Goal: Information Seeking & Learning: Learn about a topic

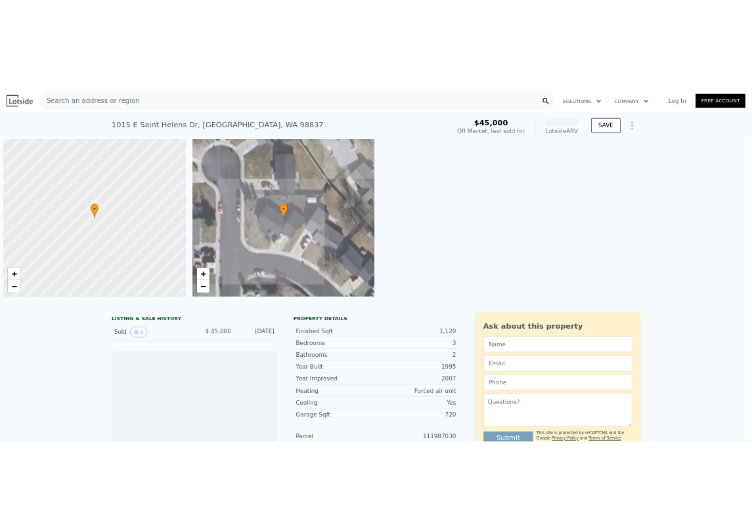
scroll to position [0, 5]
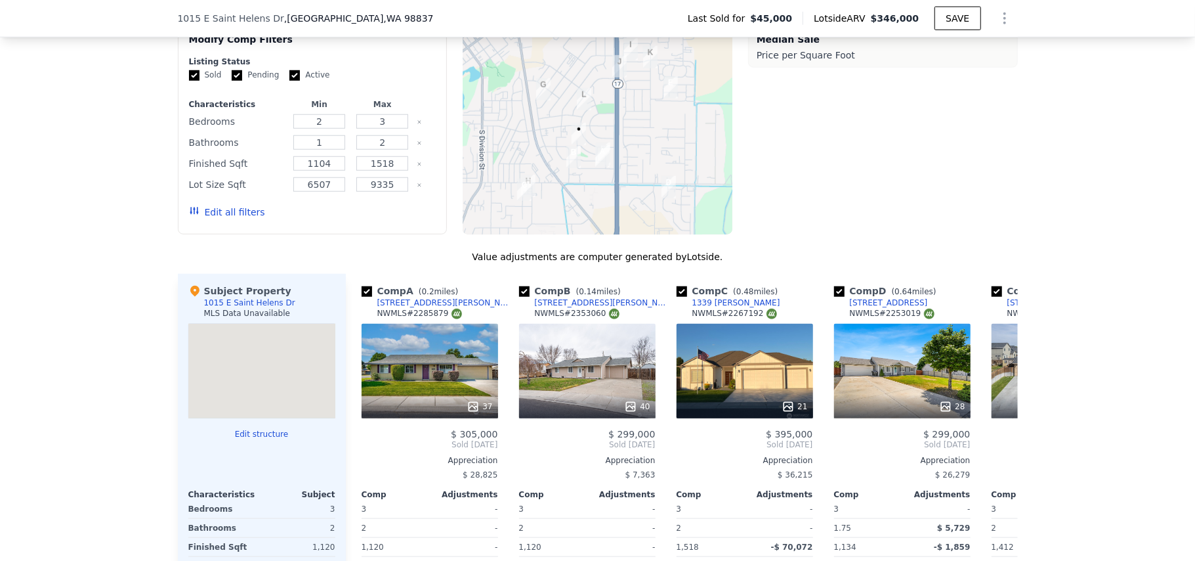
scroll to position [871, 0]
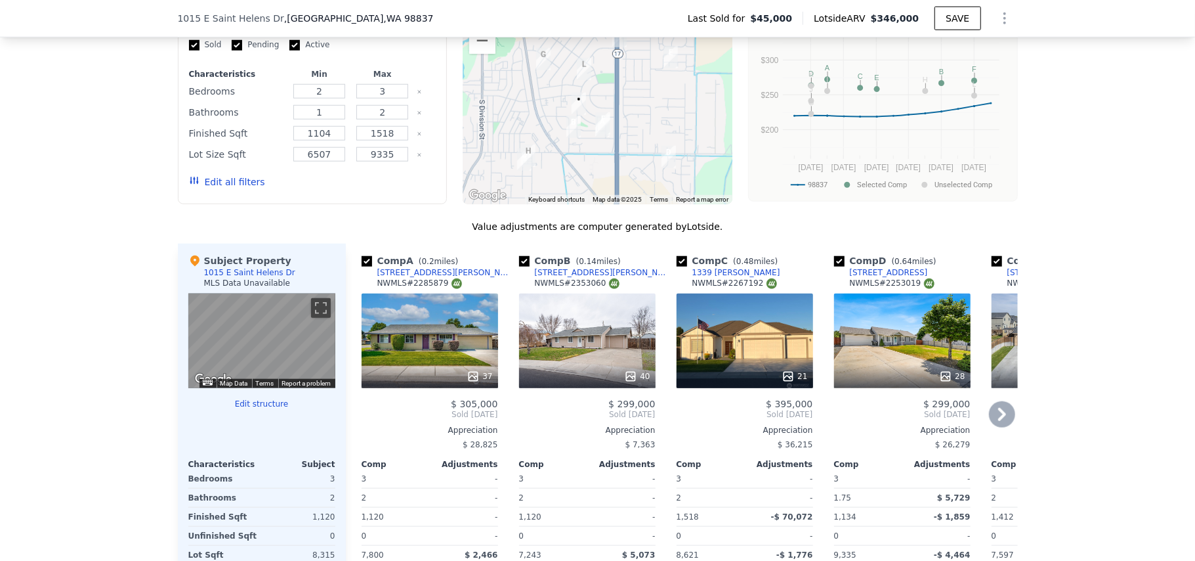
click at [751, 421] on icon at bounding box center [1003, 414] width 8 height 13
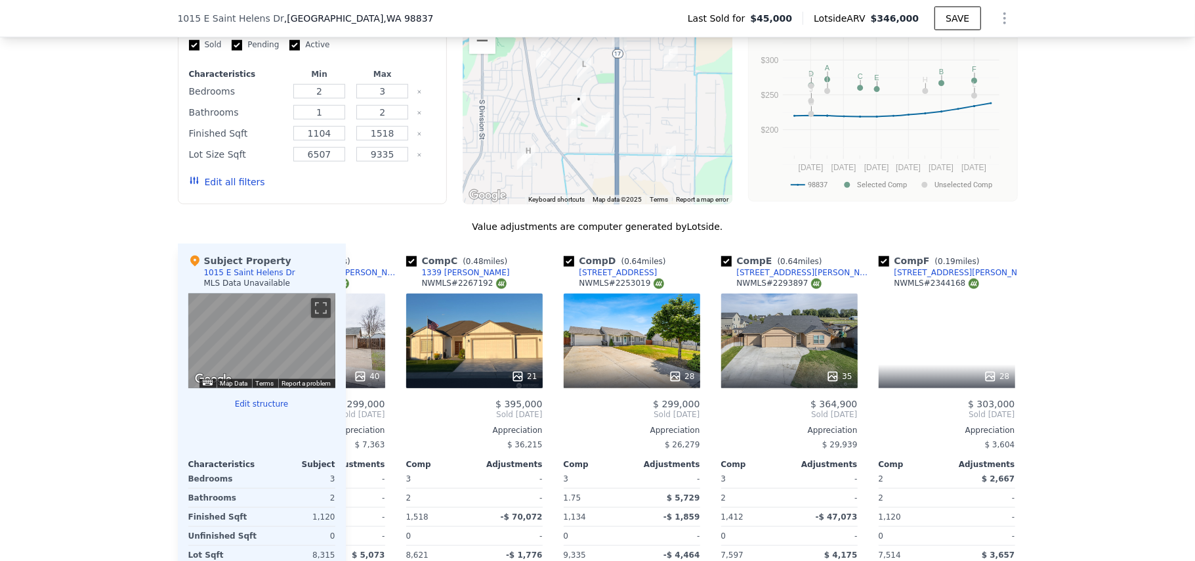
scroll to position [0, 315]
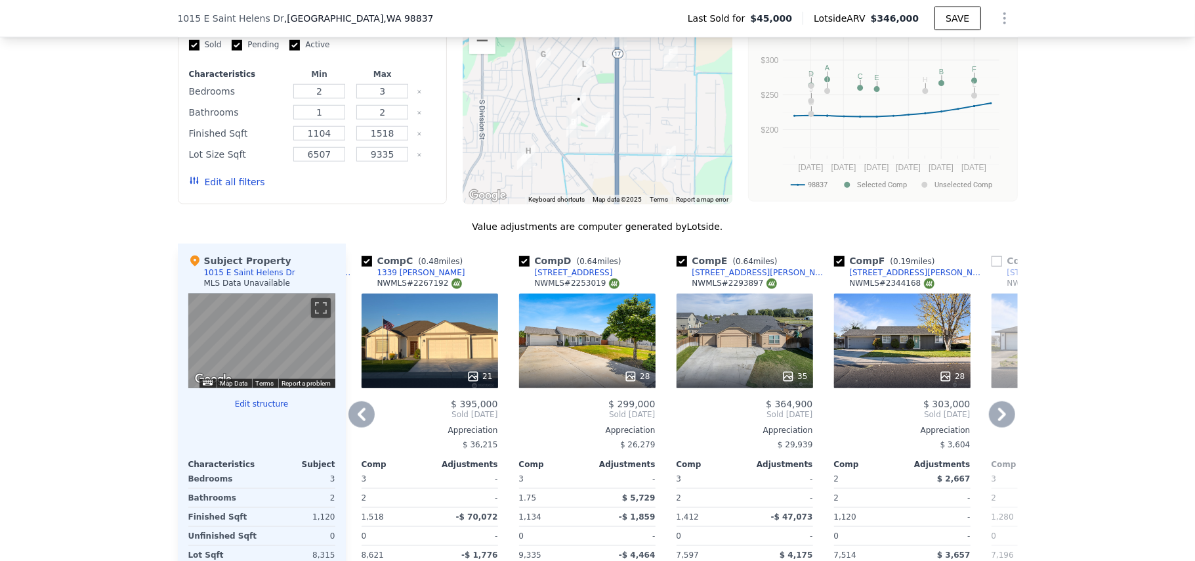
click at [751, 423] on icon at bounding box center [1002, 414] width 26 height 26
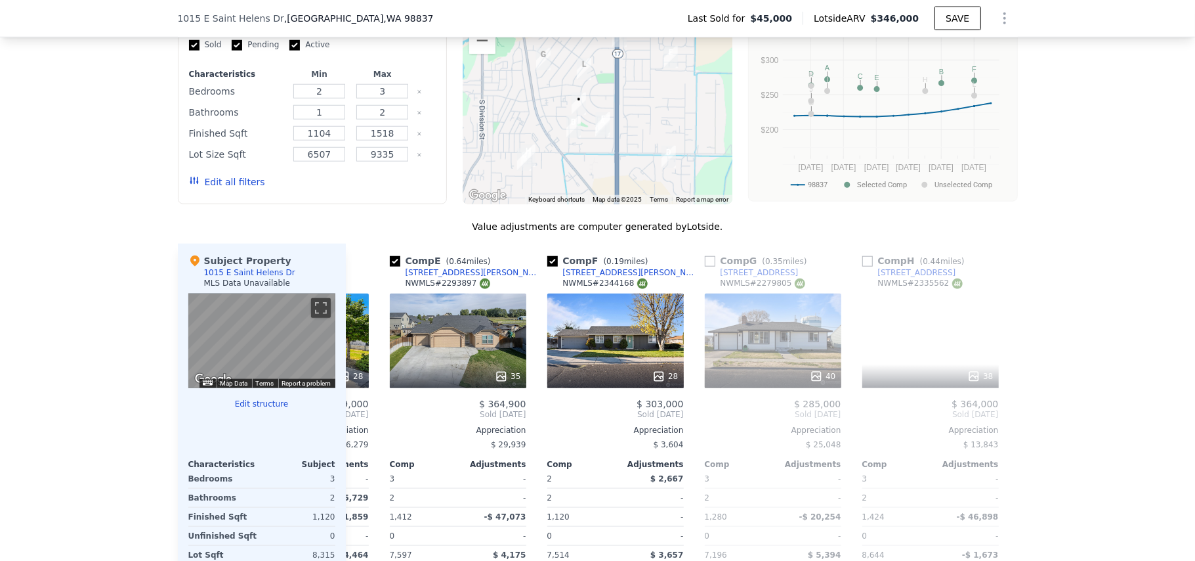
scroll to position [0, 630]
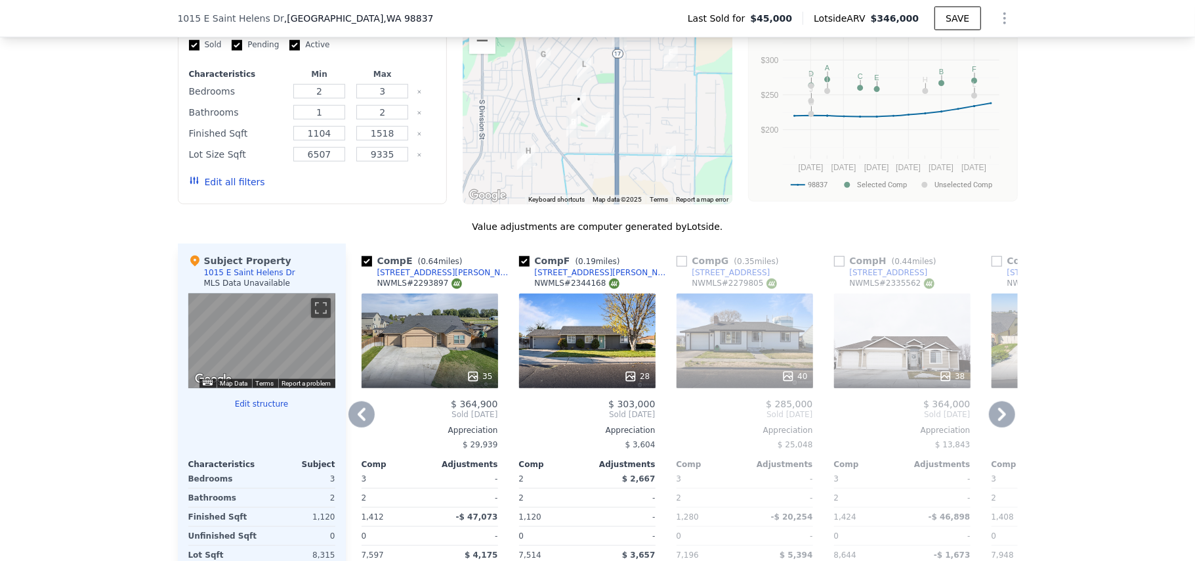
click at [355, 423] on icon at bounding box center [362, 414] width 26 height 26
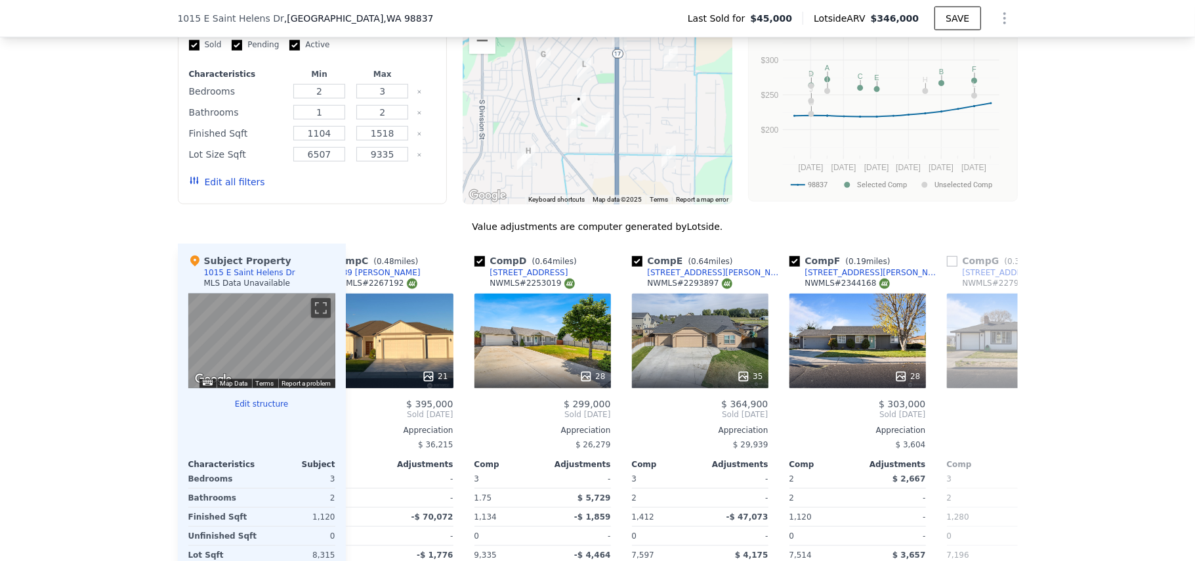
scroll to position [0, 315]
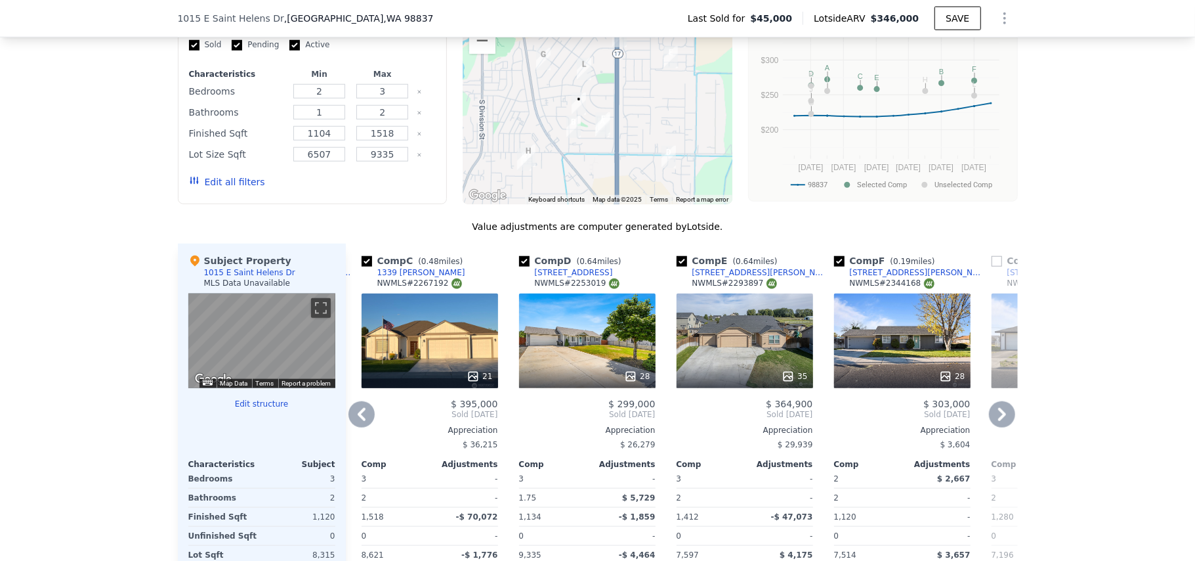
click at [751, 427] on icon at bounding box center [1002, 414] width 26 height 26
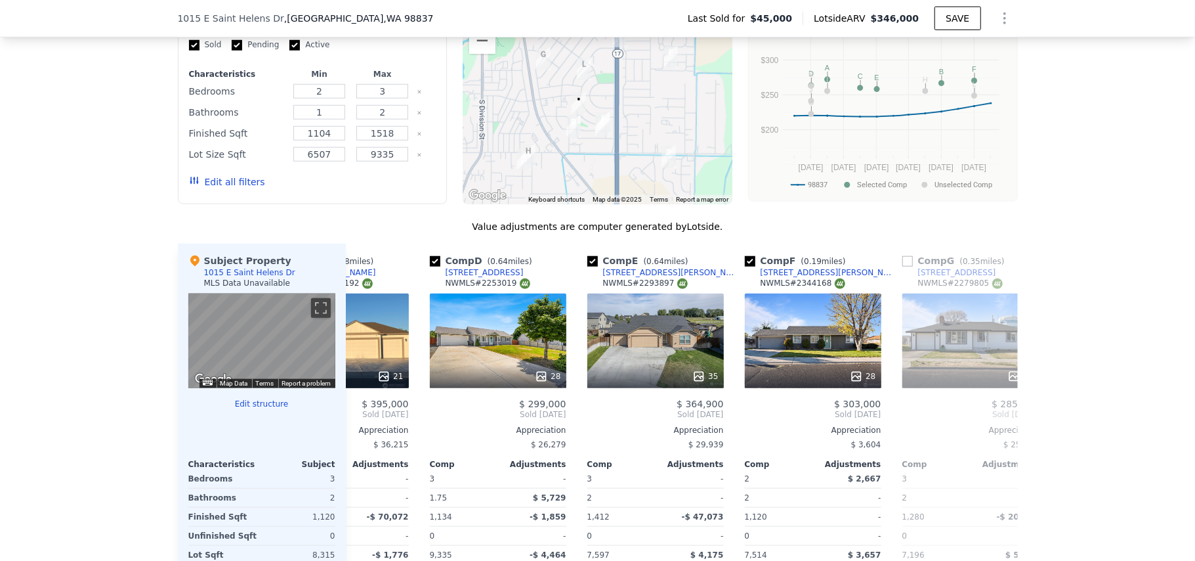
click at [751, 420] on span "Sold [DATE]" at bounding box center [1128, 414] width 137 height 11
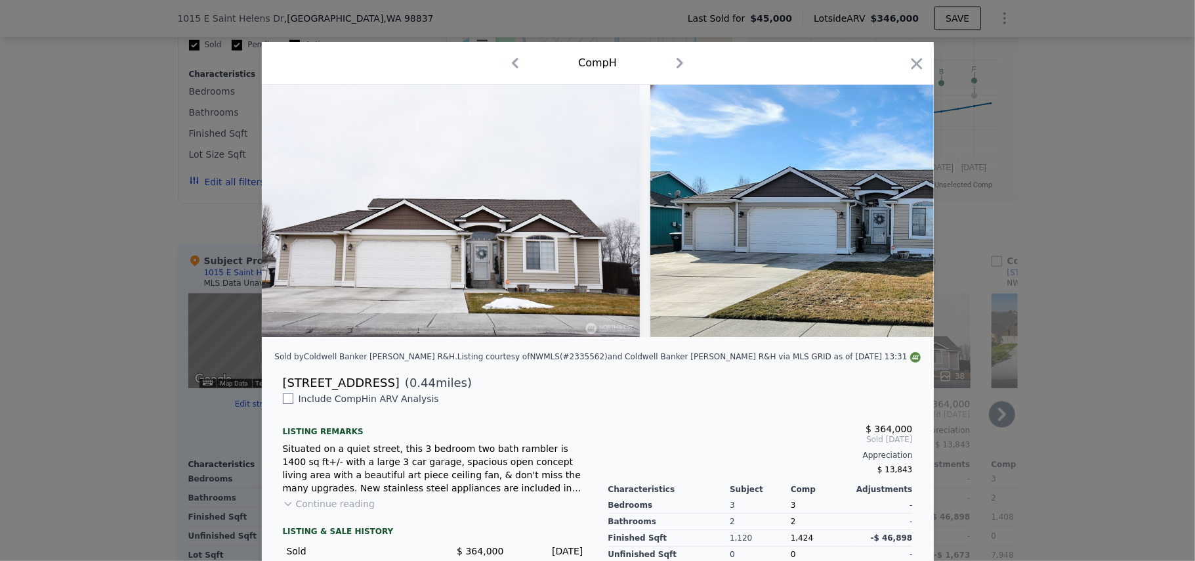
click at [751, 74] on div at bounding box center [917, 65] width 18 height 23
click at [751, 70] on icon "button" at bounding box center [917, 63] width 18 height 18
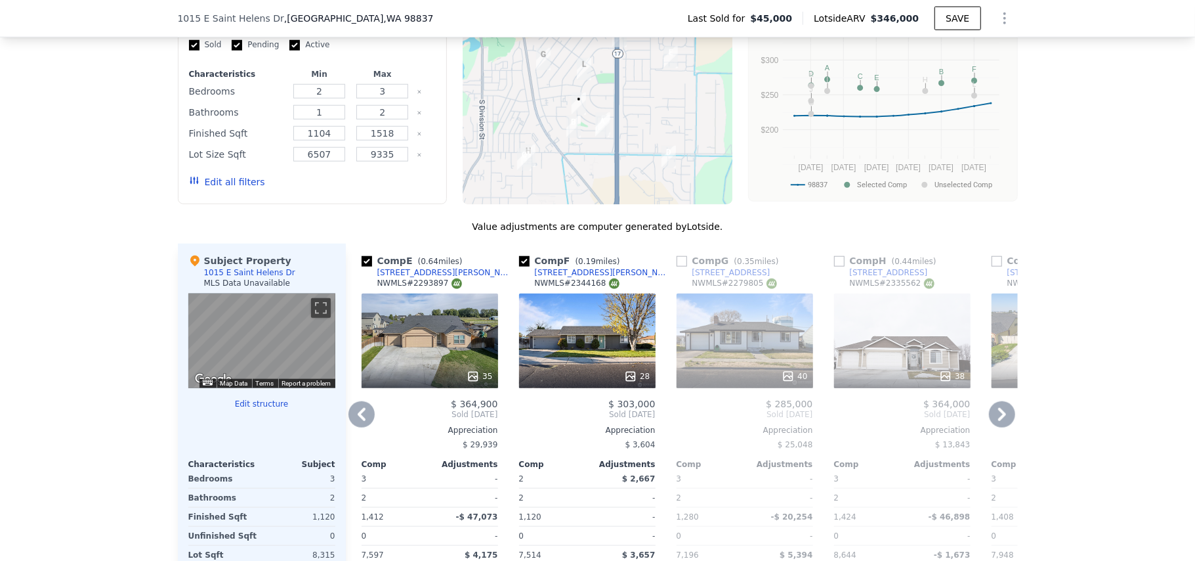
click at [363, 427] on icon at bounding box center [362, 414] width 26 height 26
click at [341, 420] on span "Sold [DATE]" at bounding box center [272, 414] width 137 height 11
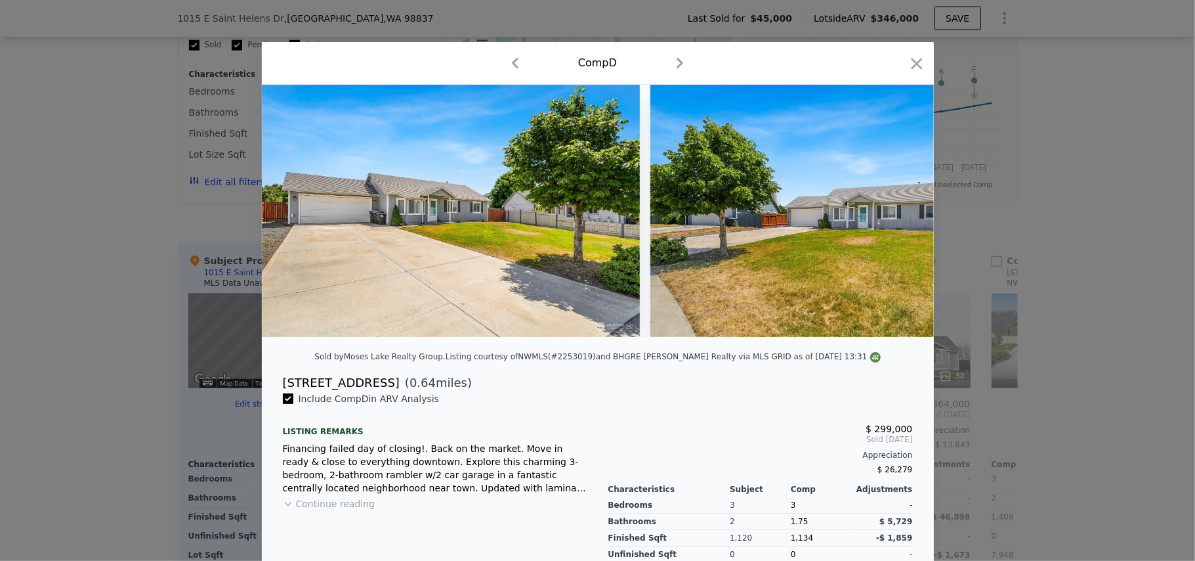
scroll to position [0, 315]
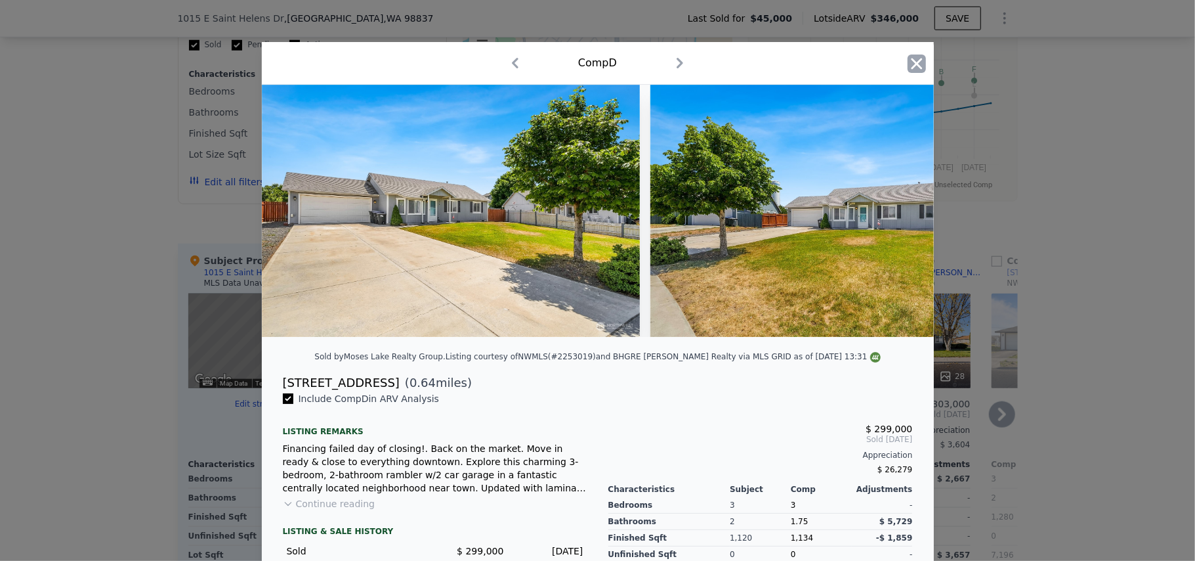
click at [751, 59] on icon "button" at bounding box center [917, 63] width 18 height 18
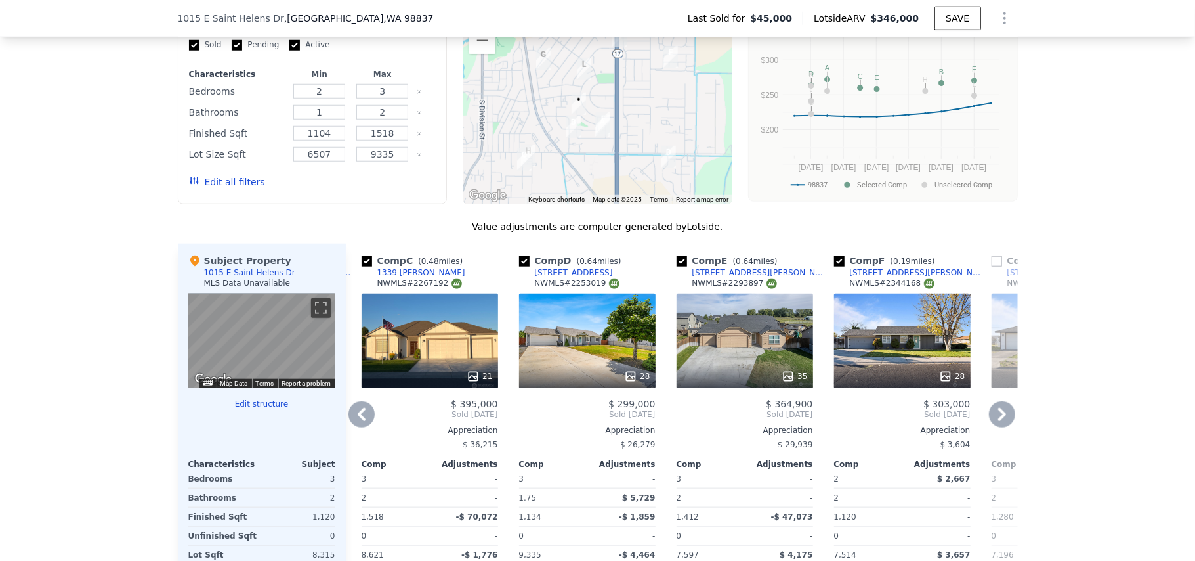
click at [356, 427] on icon at bounding box center [362, 414] width 26 height 26
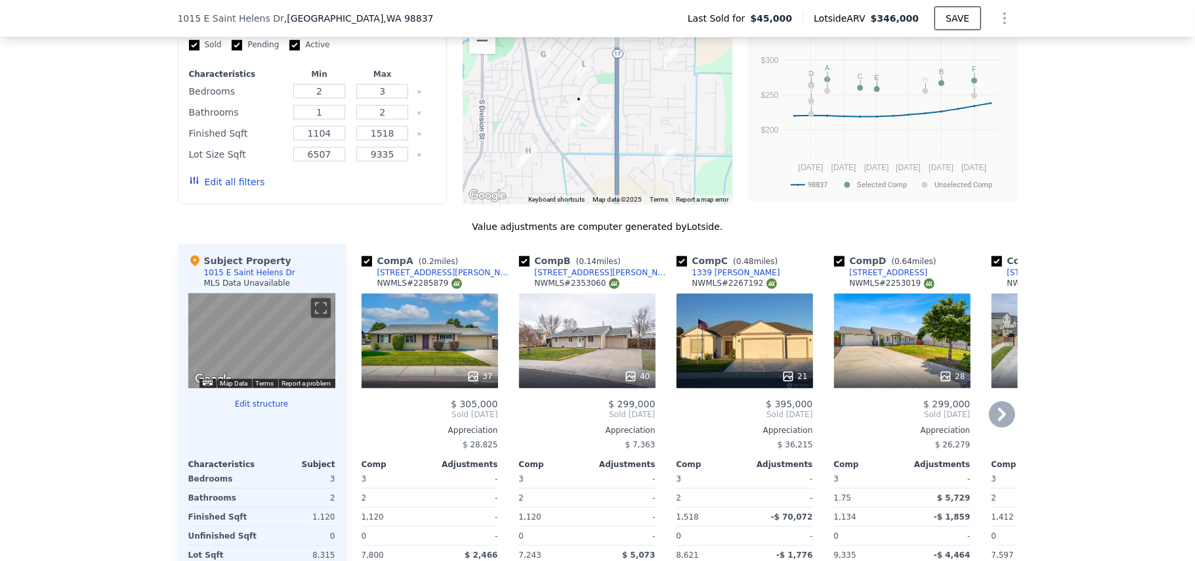
click at [362, 420] on span "Sold [DATE]" at bounding box center [430, 414] width 137 height 11
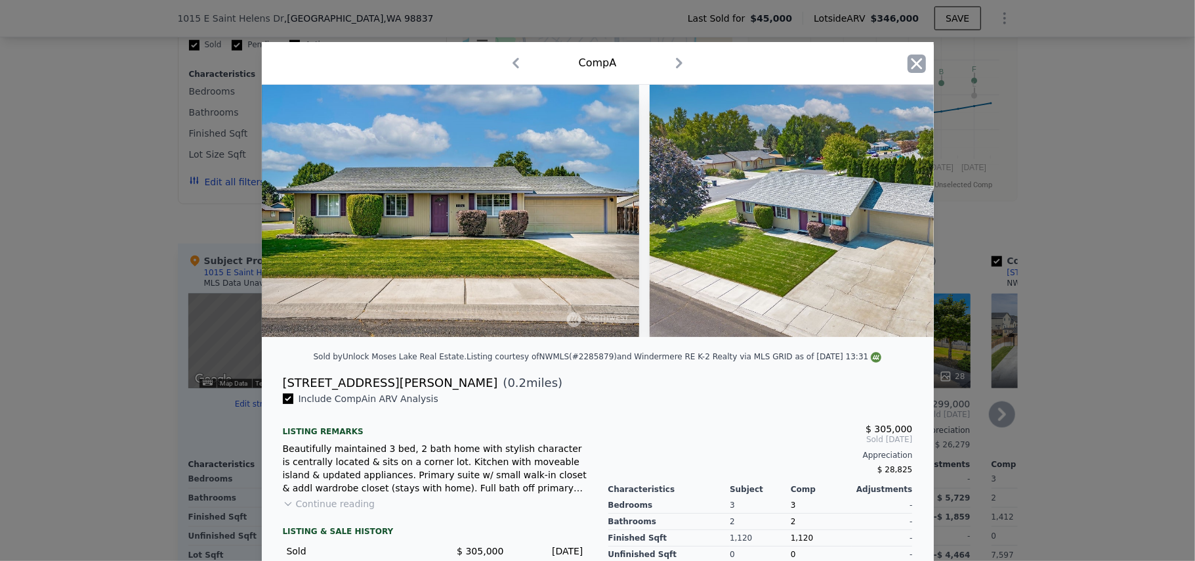
click at [751, 63] on icon "button" at bounding box center [917, 63] width 18 height 18
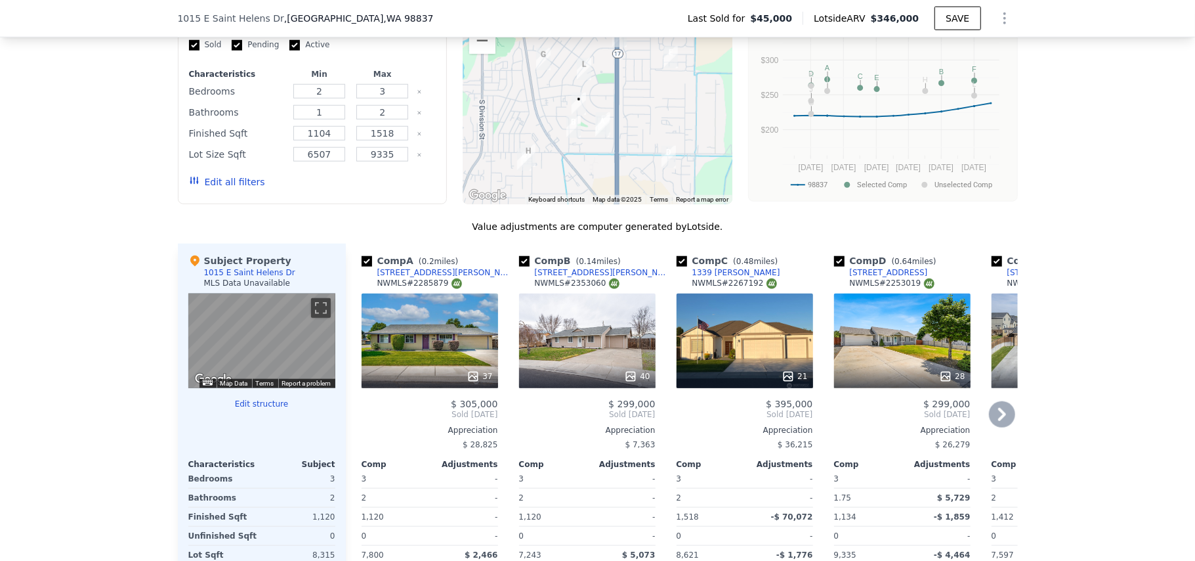
click at [437, 339] on div "37" at bounding box center [430, 340] width 137 height 95
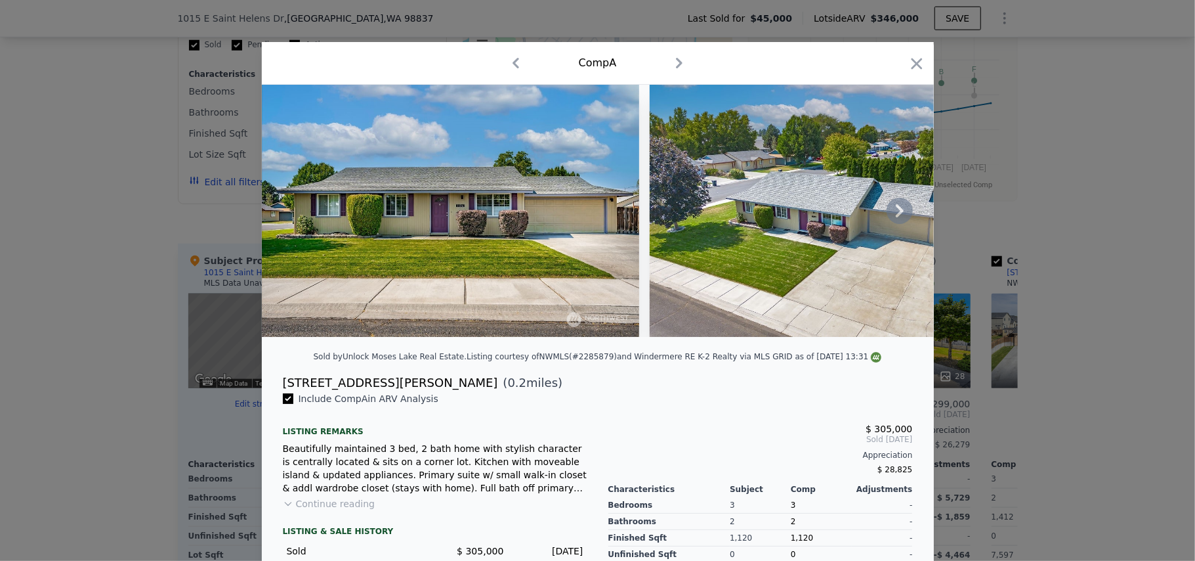
click at [751, 211] on icon at bounding box center [900, 211] width 26 height 26
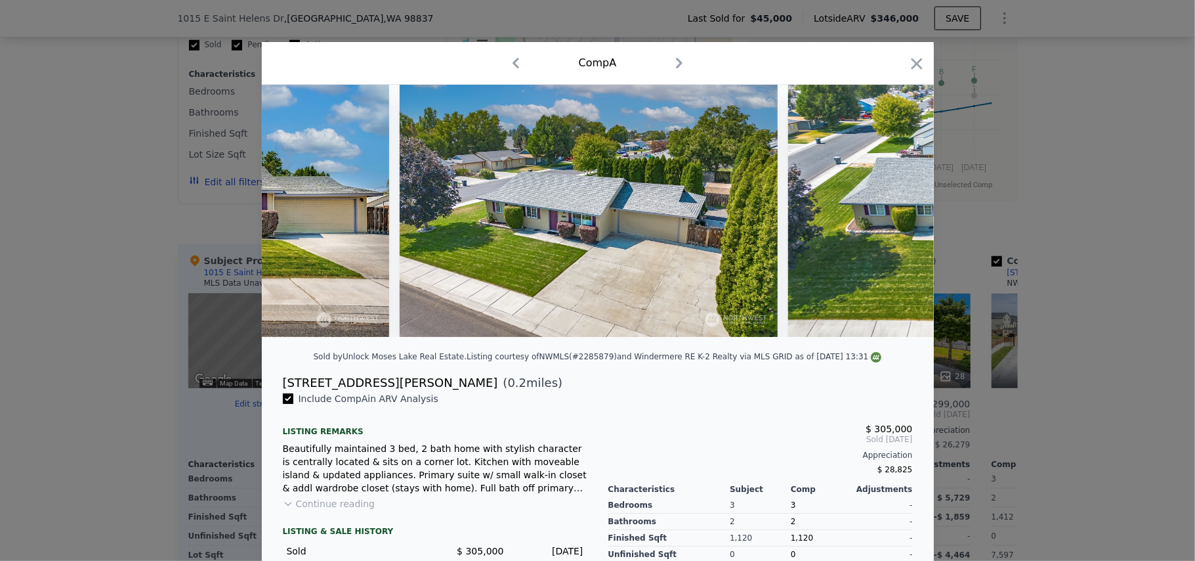
scroll to position [0, 315]
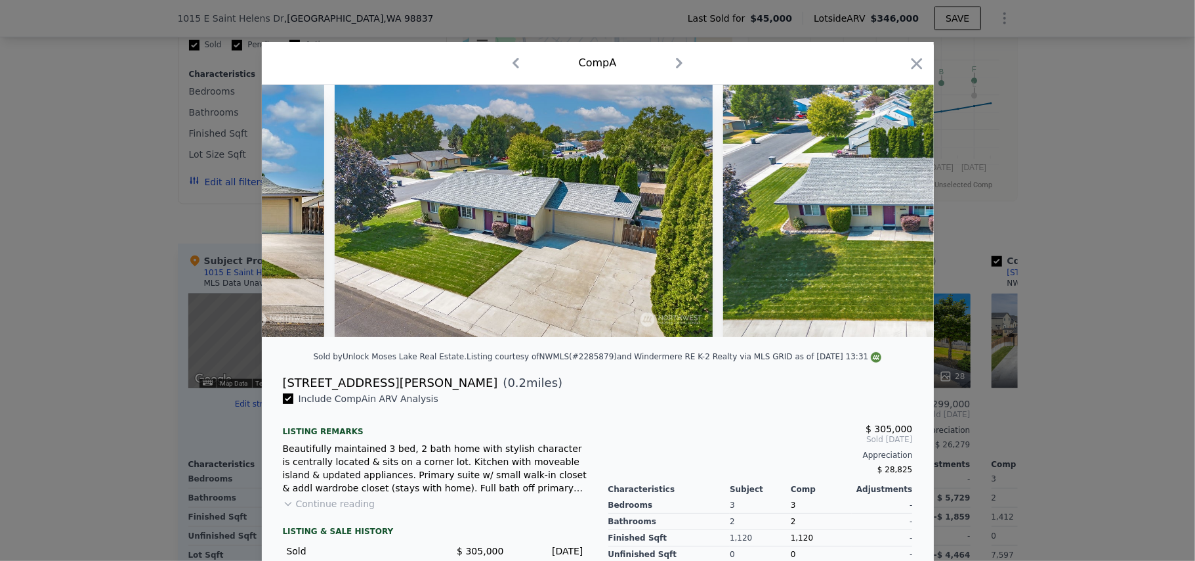
click at [751, 211] on div at bounding box center [598, 211] width 672 height 252
click at [751, 214] on icon at bounding box center [900, 211] width 26 height 26
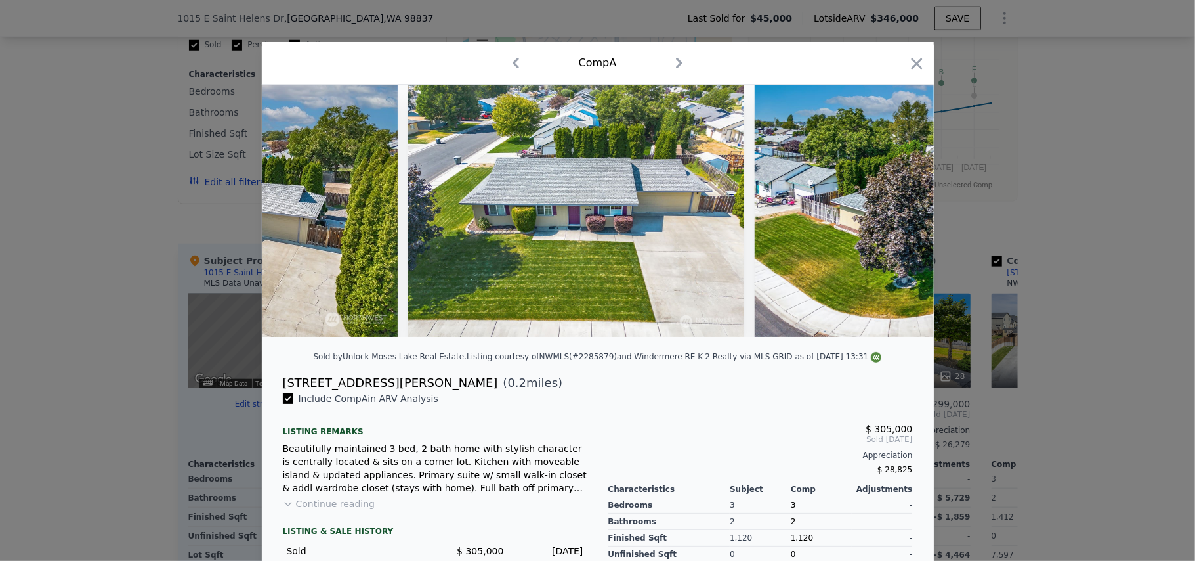
click at [751, 219] on div at bounding box center [598, 211] width 672 height 252
click at [751, 222] on icon at bounding box center [900, 211] width 26 height 26
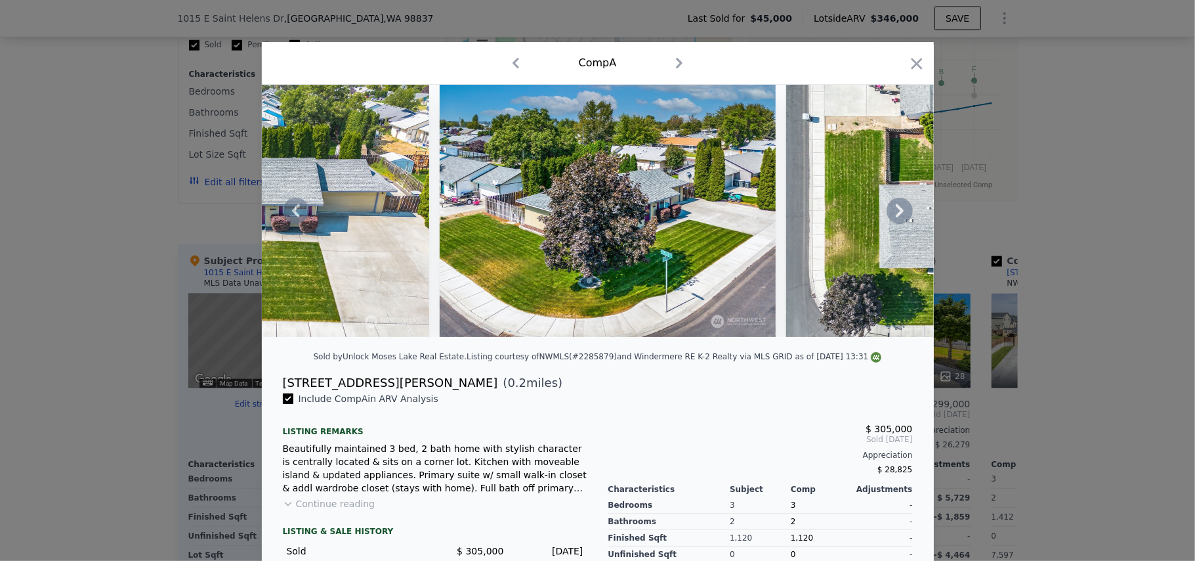
click at [751, 222] on icon at bounding box center [900, 211] width 26 height 26
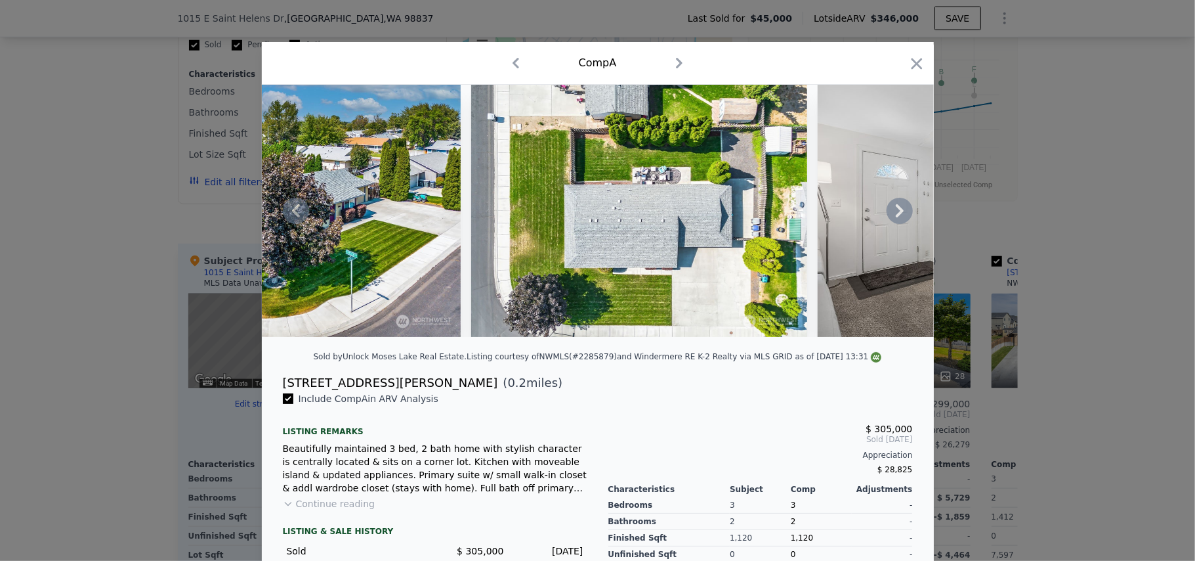
click at [751, 222] on icon at bounding box center [900, 211] width 26 height 26
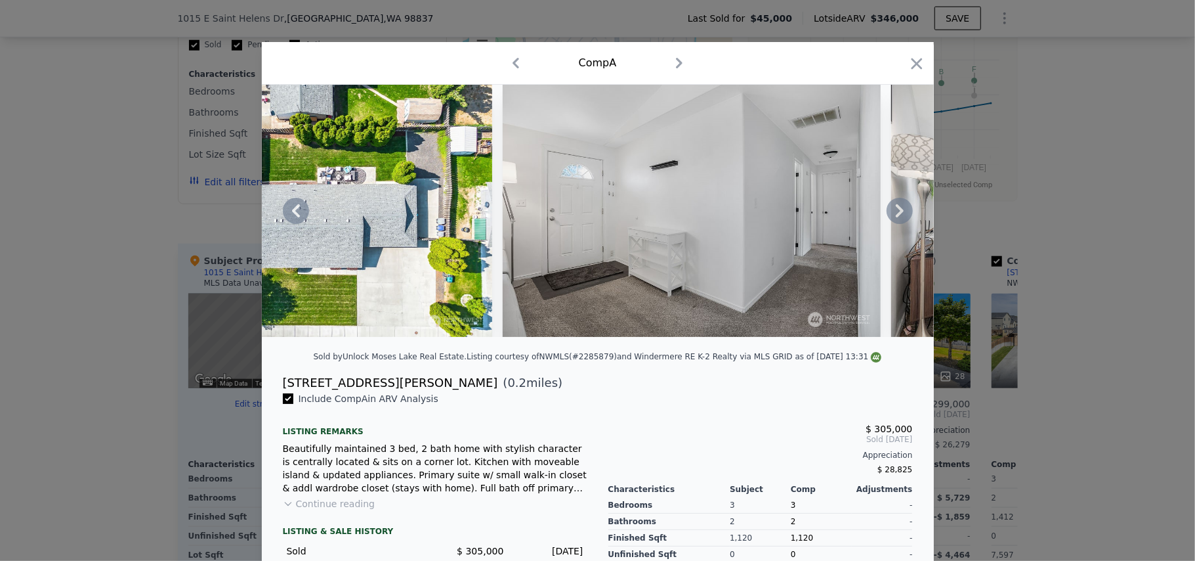
click at [751, 222] on icon at bounding box center [900, 211] width 26 height 26
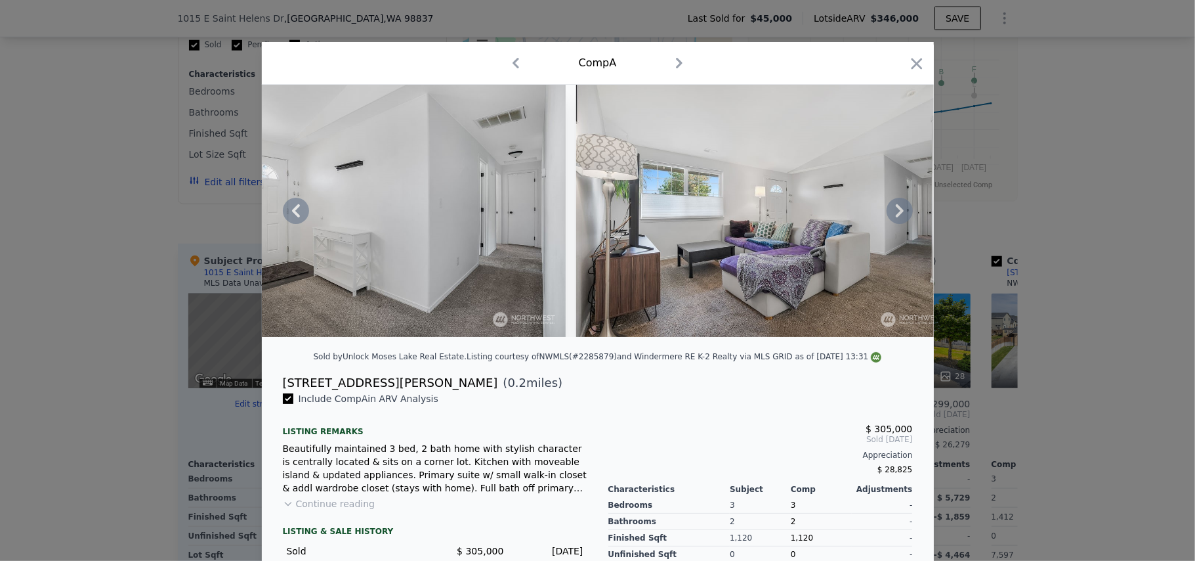
click at [751, 222] on icon at bounding box center [900, 211] width 26 height 26
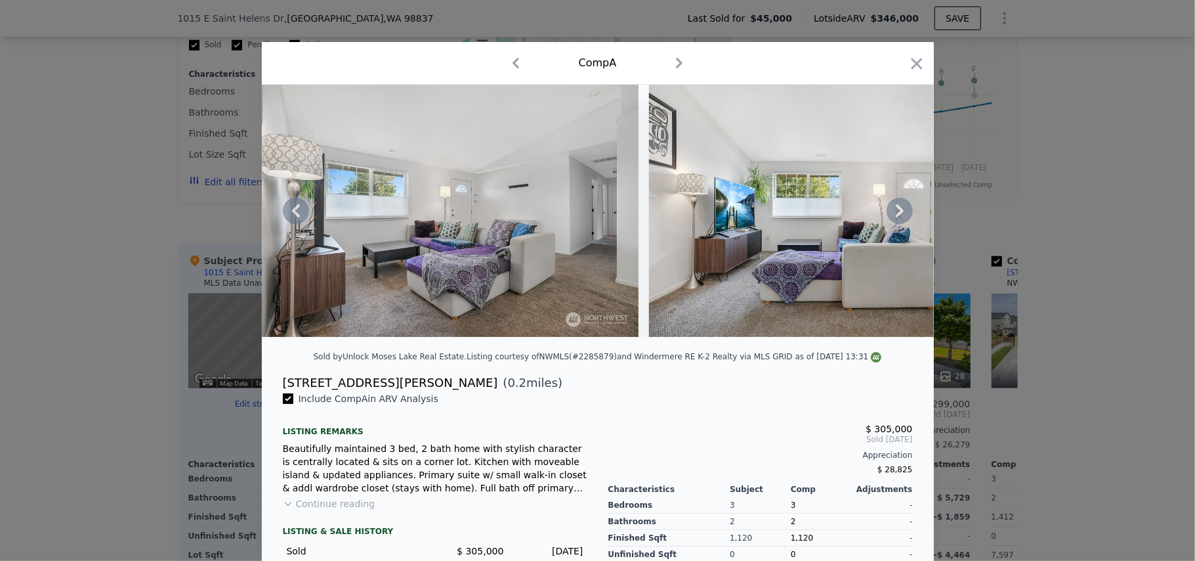
click at [751, 222] on icon at bounding box center [900, 211] width 26 height 26
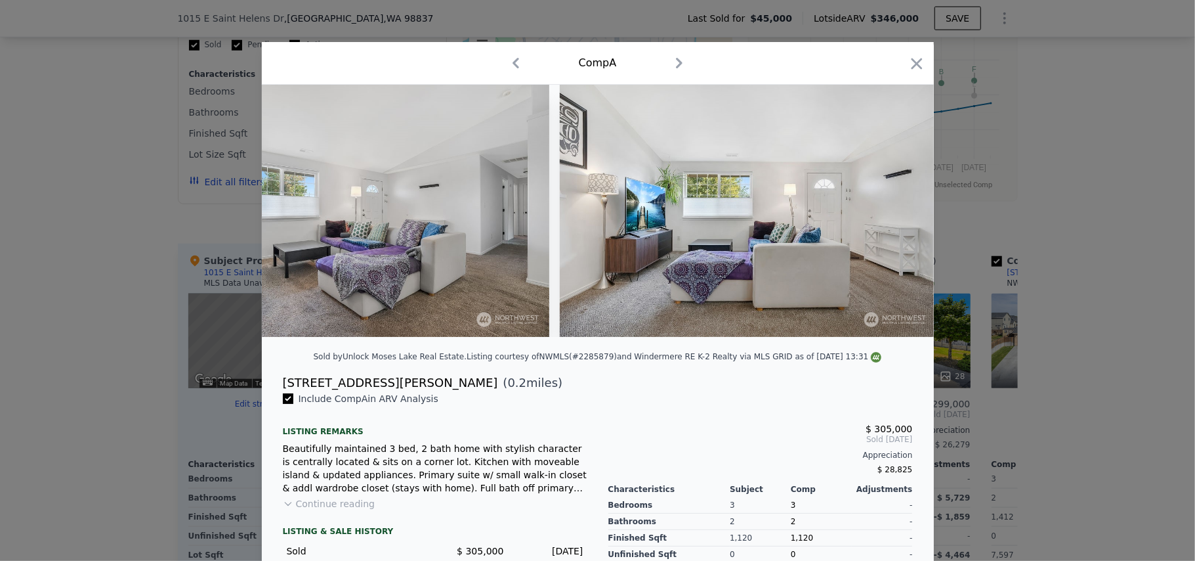
scroll to position [0, 2521]
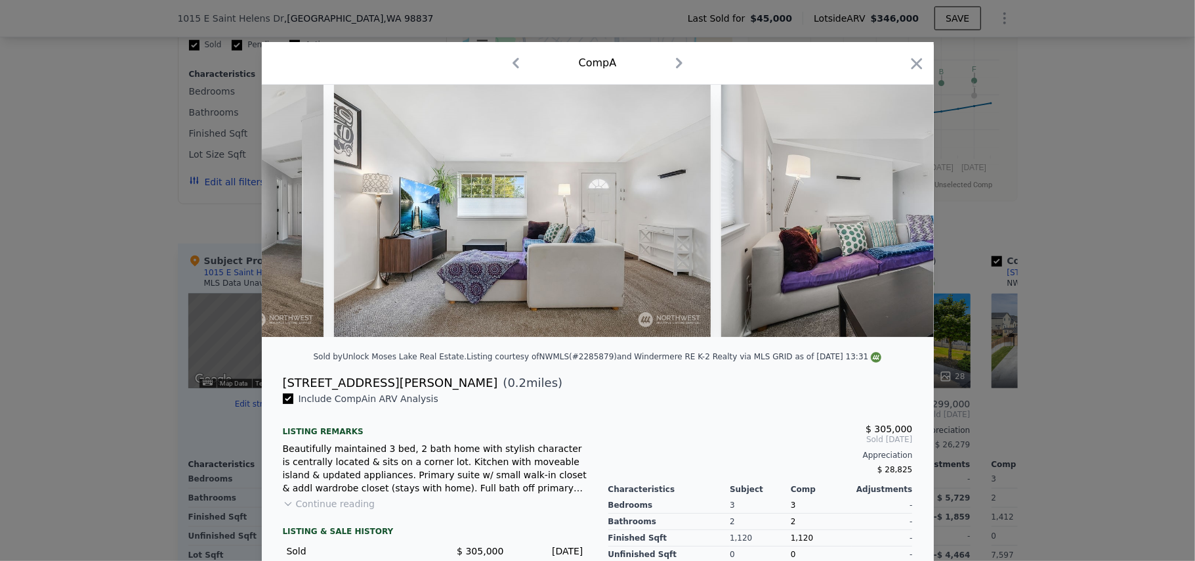
click at [751, 222] on img at bounding box center [911, 211] width 378 height 252
click at [751, 222] on icon at bounding box center [900, 211] width 26 height 26
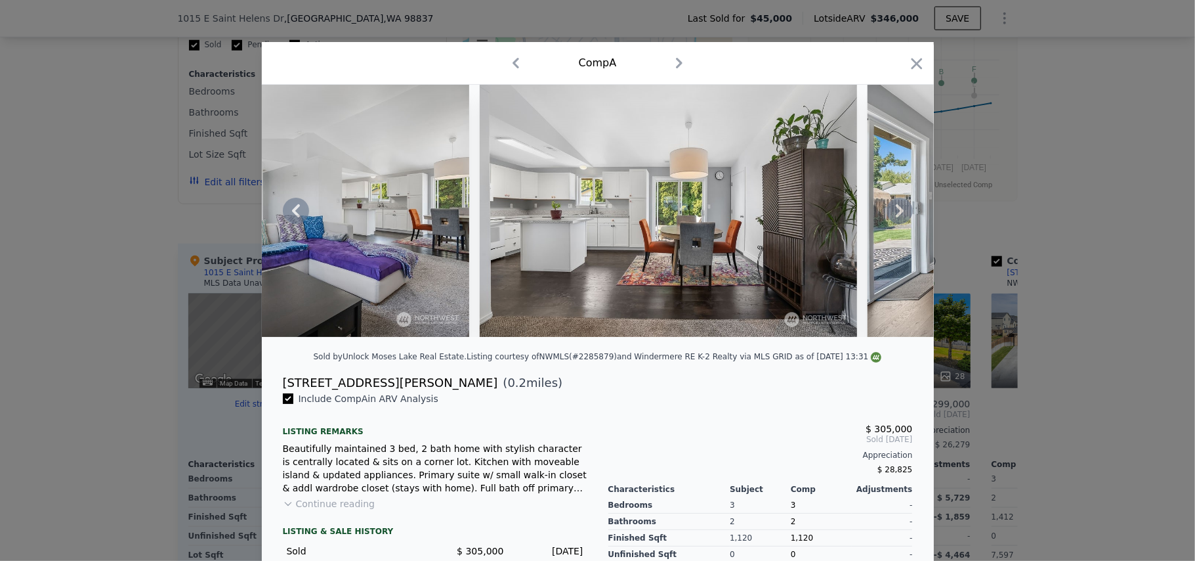
click at [751, 222] on icon at bounding box center [900, 211] width 26 height 26
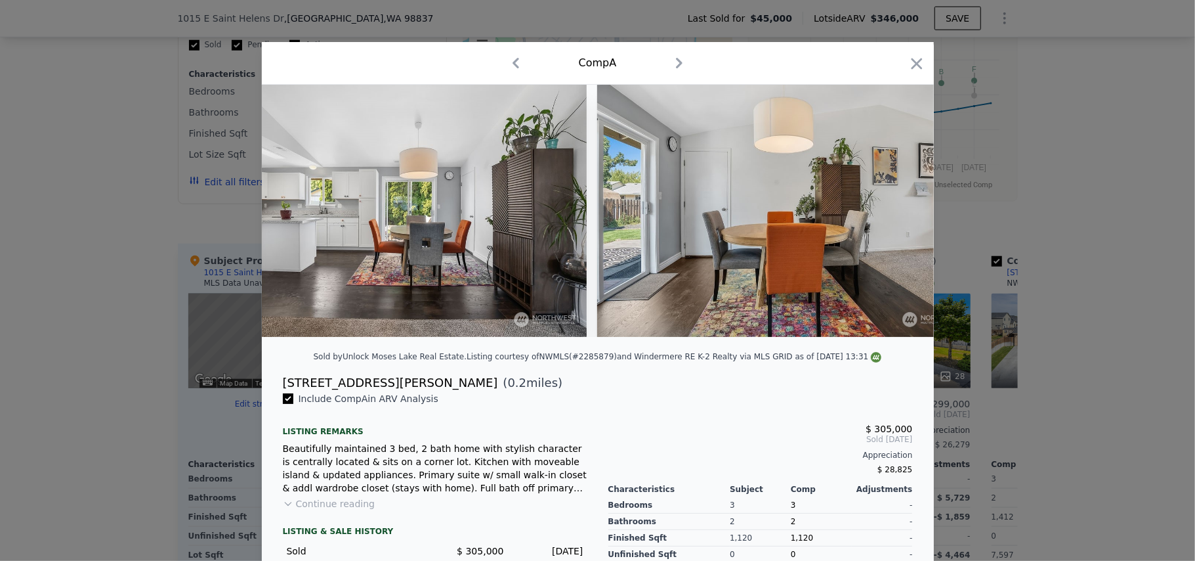
scroll to position [0, 3466]
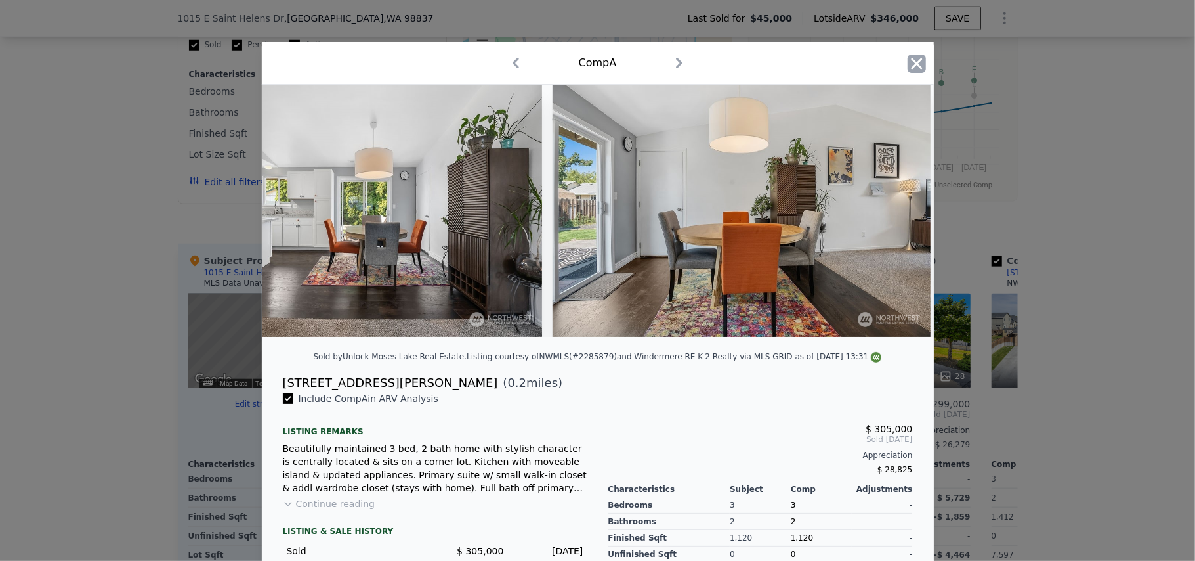
click at [751, 58] on icon "button" at bounding box center [917, 63] width 18 height 18
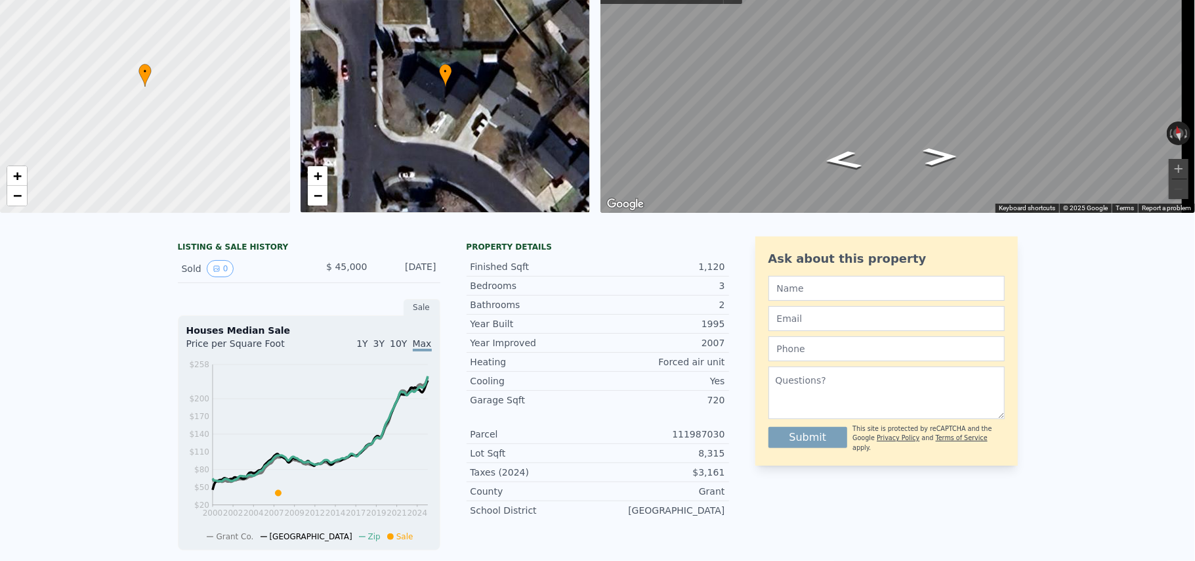
scroll to position [4, 0]
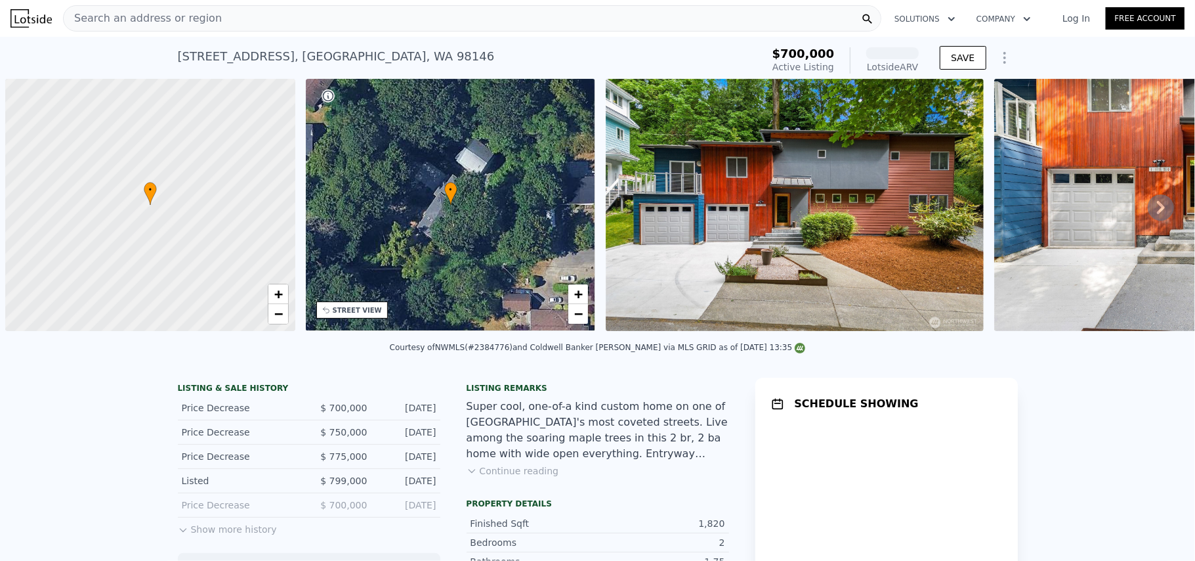
scroll to position [0, 5]
